Goal: Find specific page/section: Find specific page/section

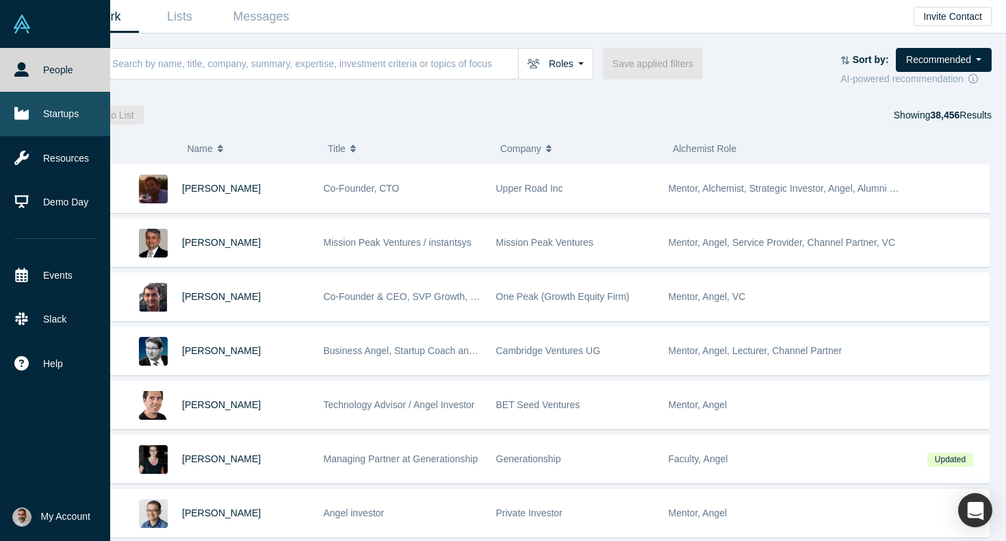
click at [52, 113] on link "Startups" at bounding box center [55, 114] width 110 height 44
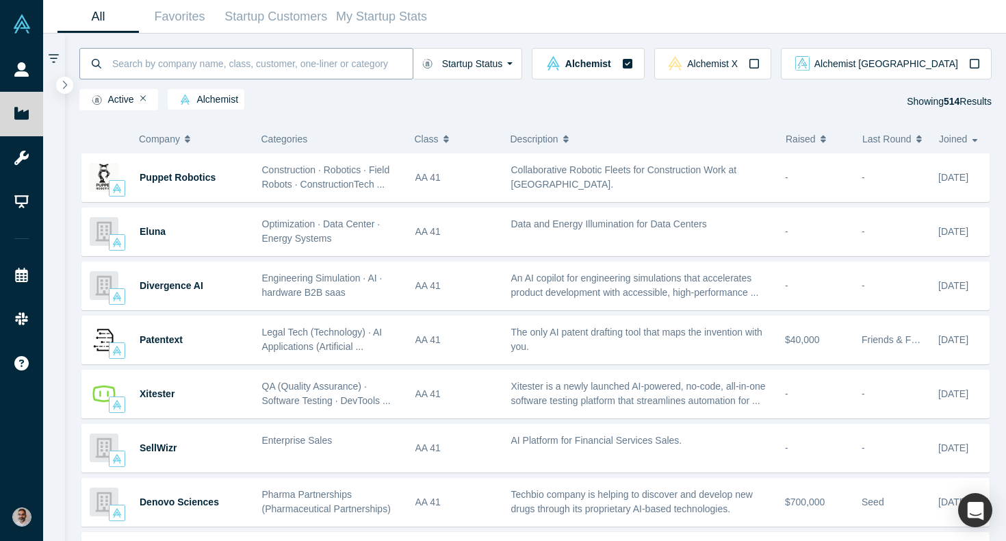
click at [196, 66] on input at bounding box center [262, 63] width 302 height 32
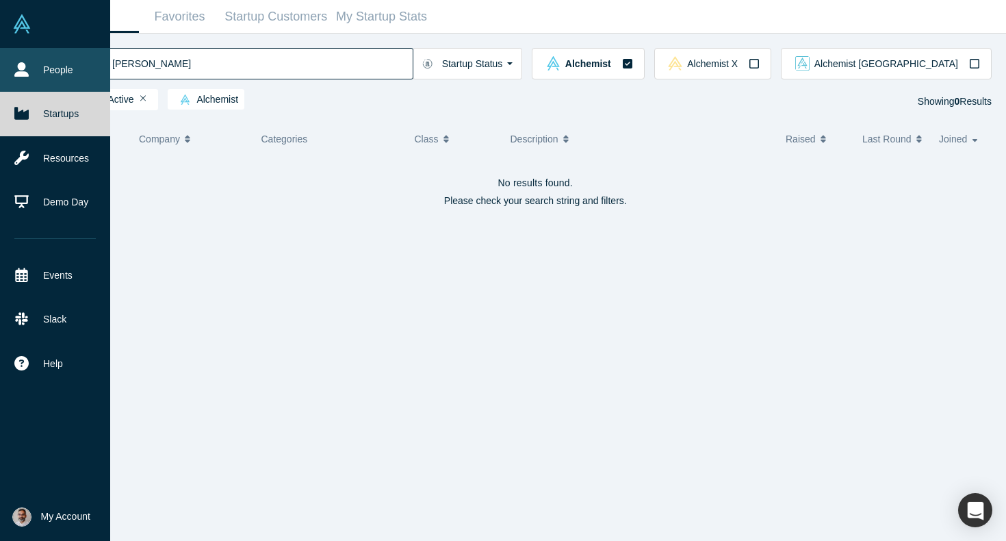
type input "[PERSON_NAME]"
click at [23, 70] on icon at bounding box center [21, 69] width 14 height 14
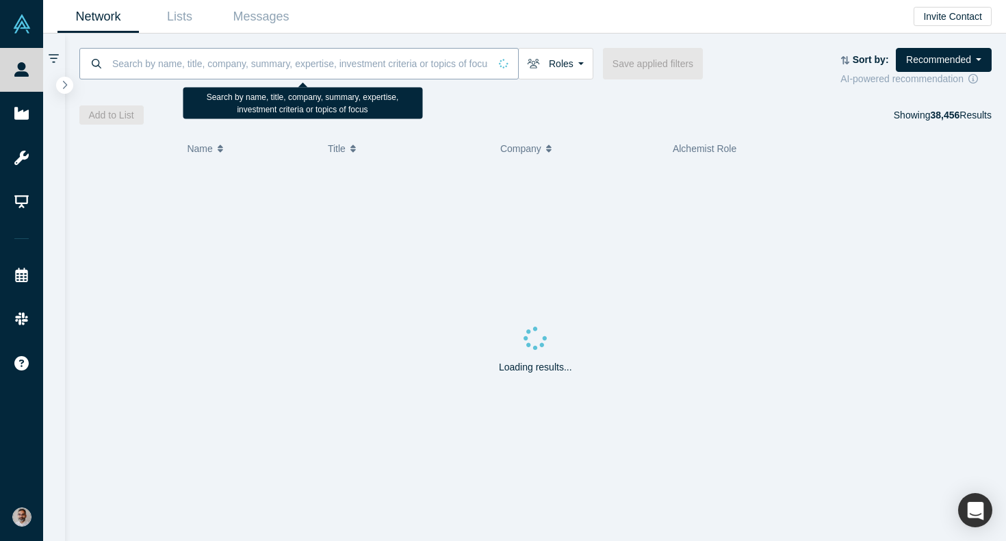
click at [187, 63] on input at bounding box center [300, 63] width 379 height 32
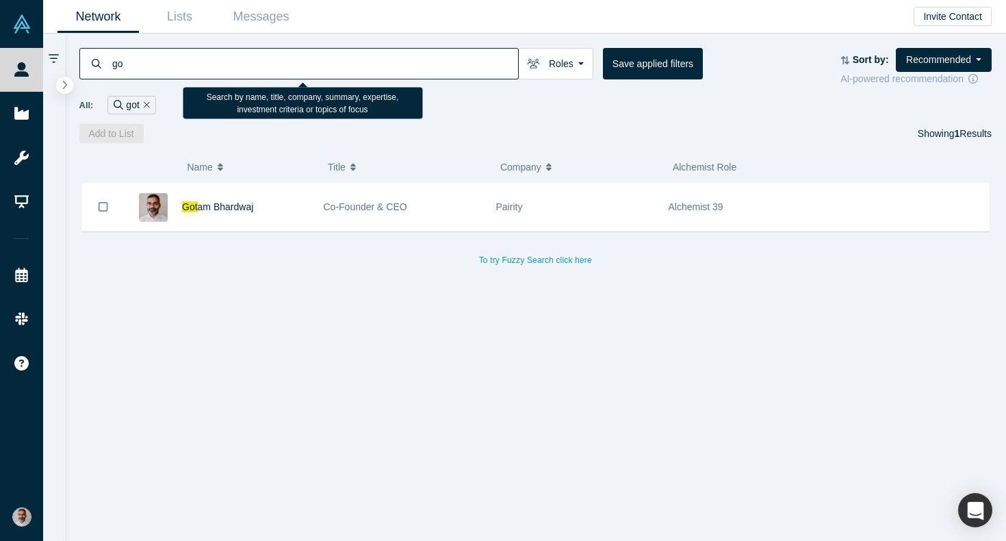
type input "g"
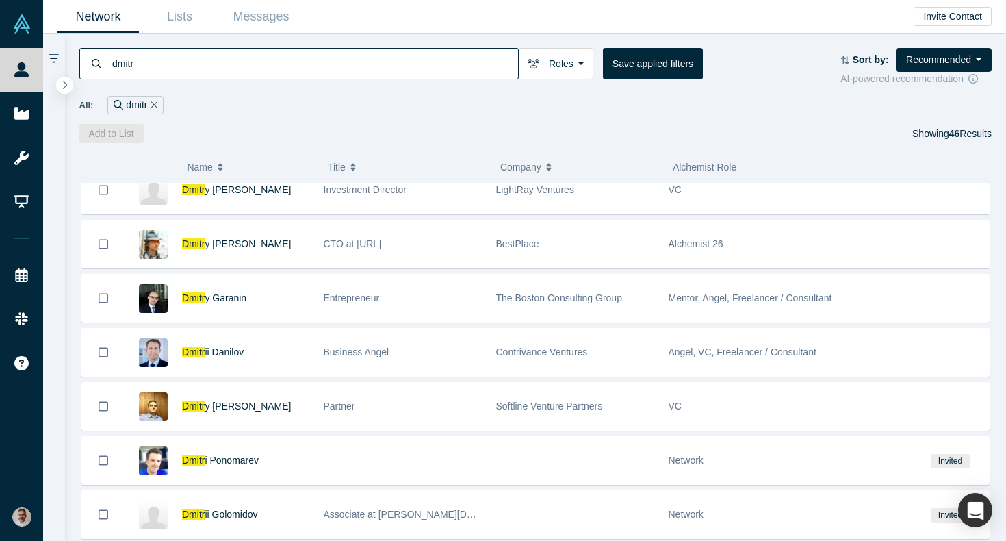
scroll to position [223, 0]
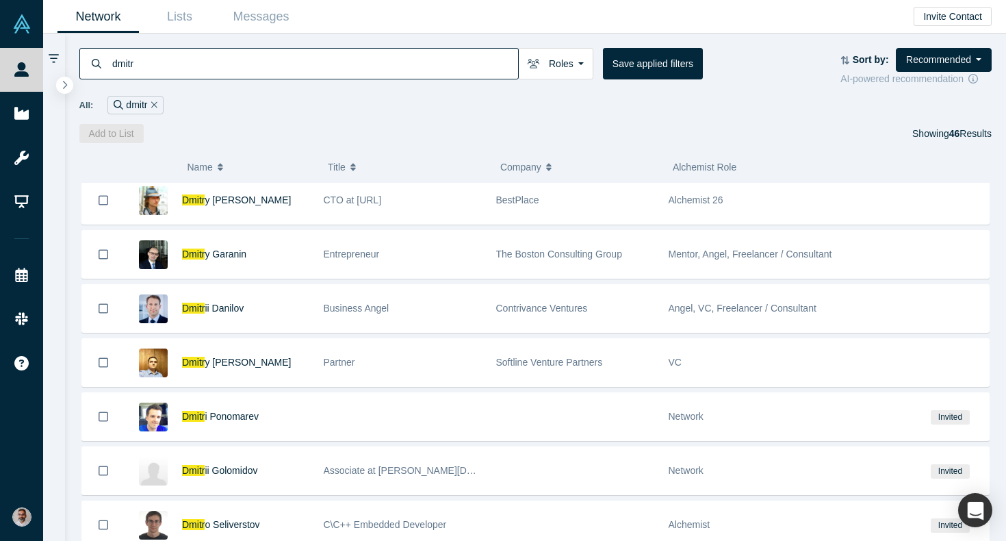
type input "dmitr"
